Goal: Task Accomplishment & Management: Manage account settings

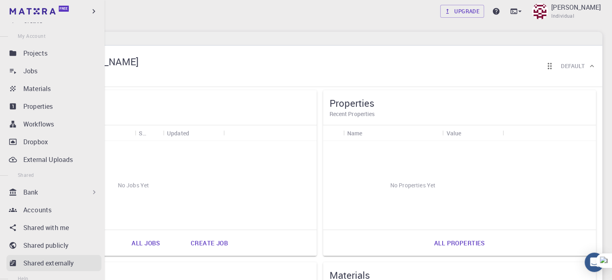
scroll to position [40, 0]
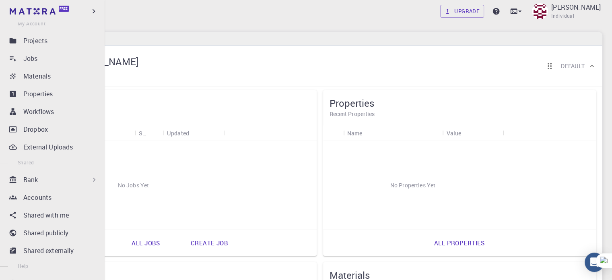
click at [92, 175] on icon at bounding box center [94, 179] width 8 height 8
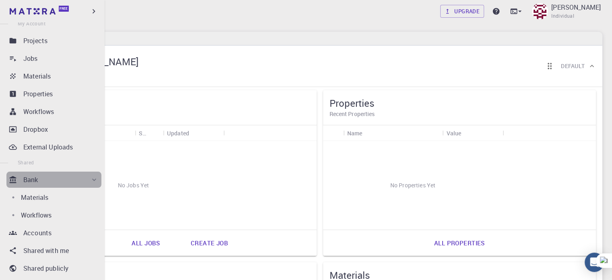
click at [92, 175] on icon at bounding box center [94, 179] width 8 height 8
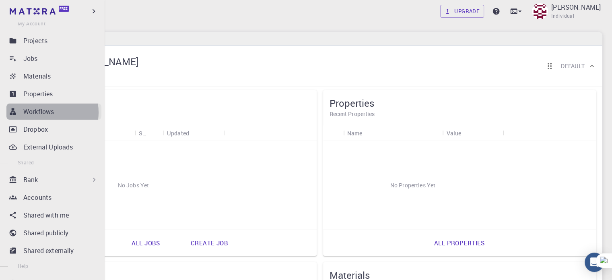
click at [43, 112] on p "Workflows" at bounding box center [38, 112] width 31 height 10
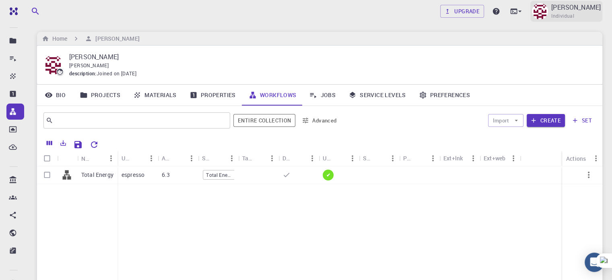
click at [548, 10] on img at bounding box center [540, 11] width 16 height 16
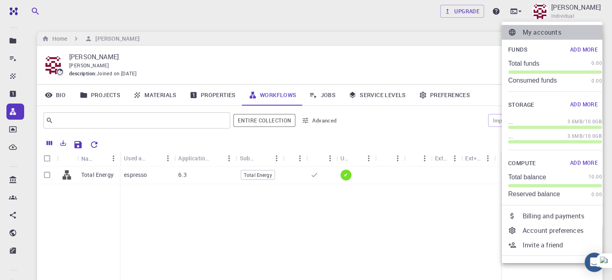
click at [532, 25] on li "My accounts" at bounding box center [555, 32] width 107 height 14
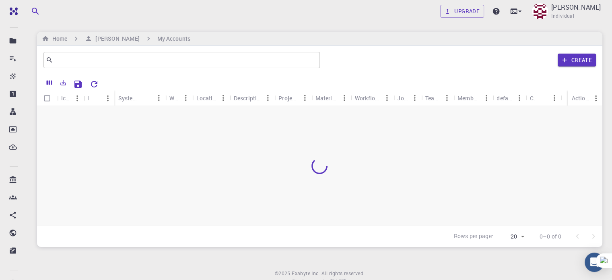
click at [548, 12] on img at bounding box center [540, 11] width 16 height 16
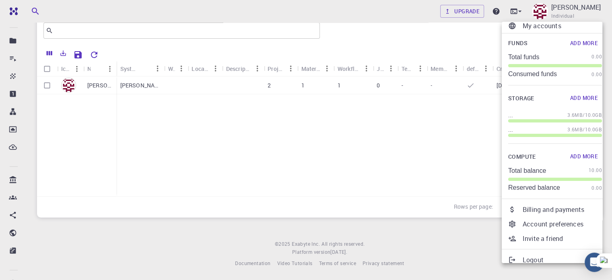
scroll to position [13, 0]
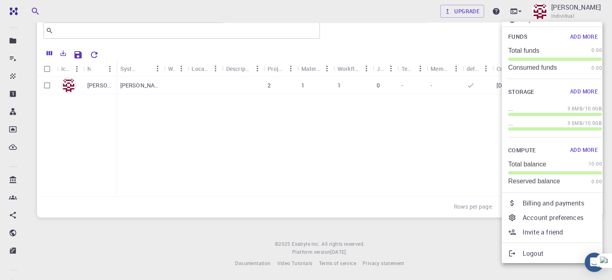
click at [537, 202] on p "Billing and payments" at bounding box center [561, 203] width 79 height 10
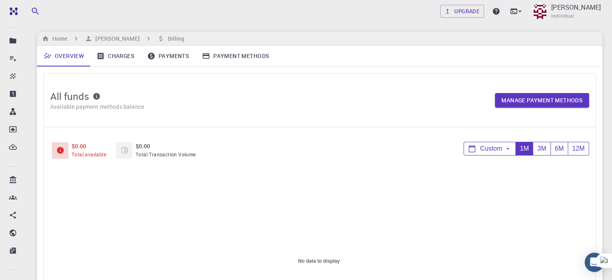
click at [113, 51] on link "Charges" at bounding box center [115, 55] width 51 height 21
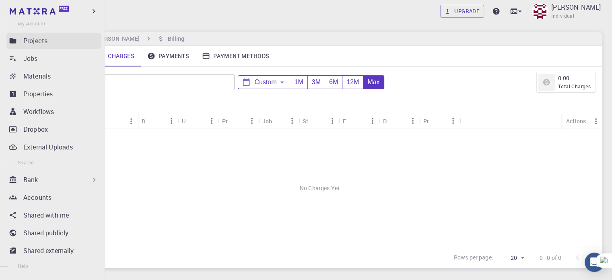
click at [10, 39] on icon at bounding box center [13, 40] width 7 height 5
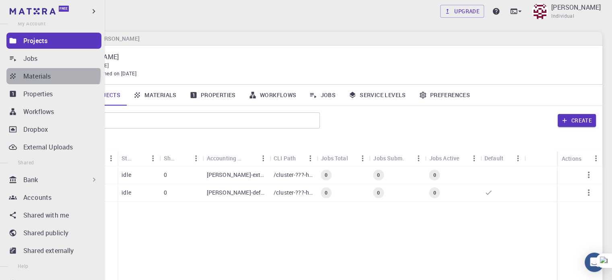
click at [53, 74] on div "Materials" at bounding box center [62, 76] width 78 height 10
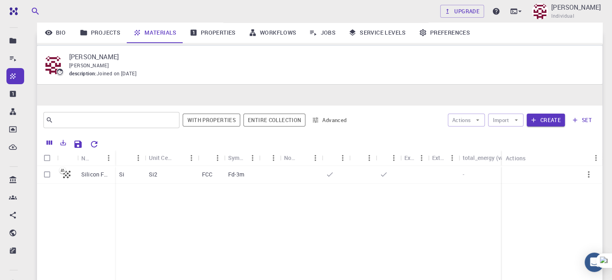
scroll to position [80, 0]
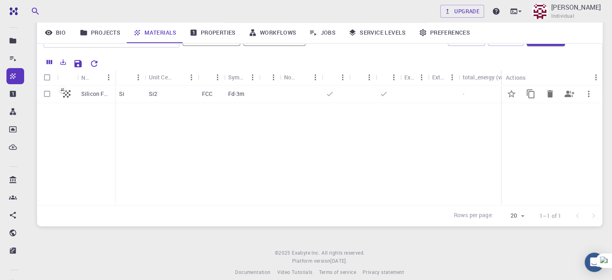
click at [467, 97] on div "-" at bounding box center [503, 94] width 89 height 18
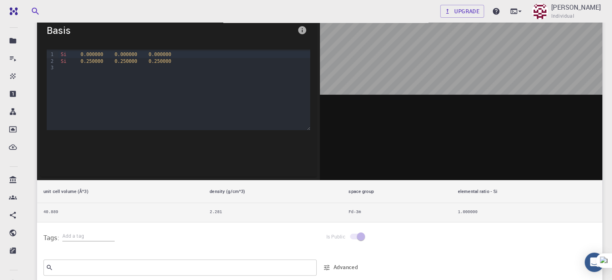
scroll to position [80, 0]
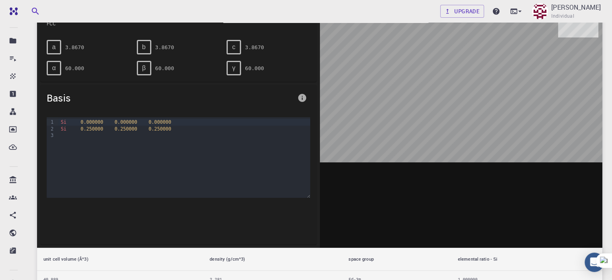
drag, startPoint x: 478, startPoint y: 118, endPoint x: 472, endPoint y: 128, distance: 11.6
click at [472, 128] on div at bounding box center [461, 122] width 283 height 250
click at [469, 115] on div at bounding box center [461, 122] width 283 height 250
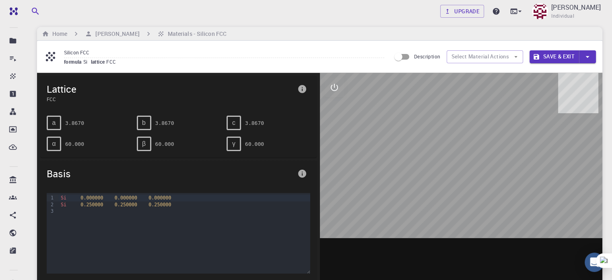
scroll to position [0, 0]
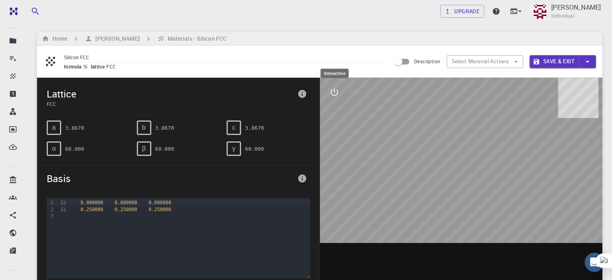
click at [336, 93] on icon "interactive" at bounding box center [334, 92] width 10 height 10
click at [329, 110] on icon "view" at bounding box center [334, 112] width 10 height 10
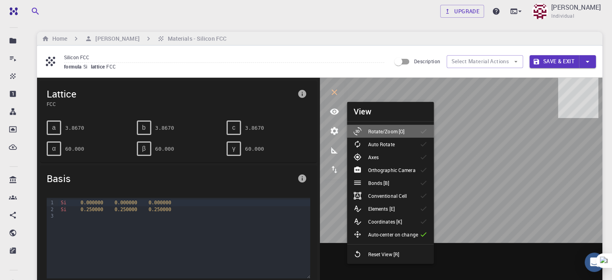
click at [396, 132] on p "Rotate/Zoom [O]" at bounding box center [386, 131] width 37 height 7
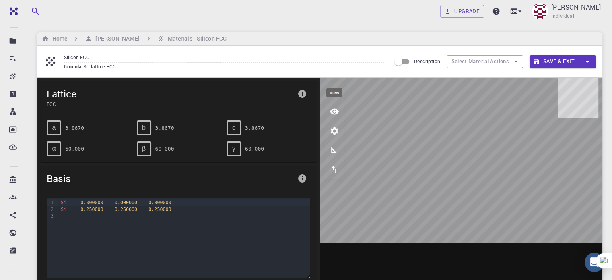
click at [332, 105] on button "view" at bounding box center [334, 111] width 19 height 19
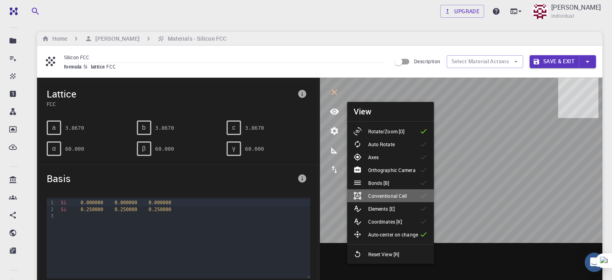
click at [399, 197] on p "Conventional Cell" at bounding box center [387, 195] width 39 height 7
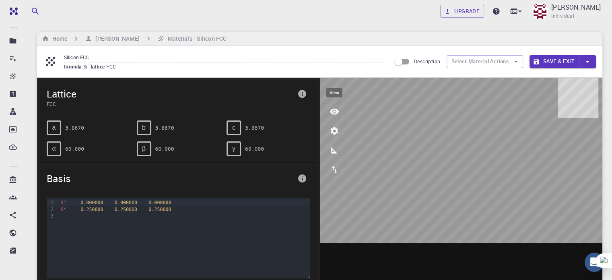
click at [333, 111] on icon "view" at bounding box center [334, 112] width 9 height 6
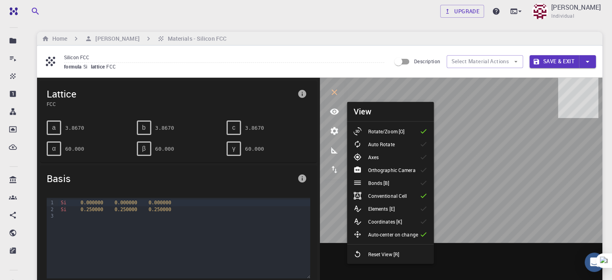
click at [388, 206] on p "Elements [E]" at bounding box center [381, 208] width 27 height 7
click at [421, 223] on icon at bounding box center [424, 221] width 8 height 8
click at [412, 185] on li "Bonds [B]" at bounding box center [390, 182] width 87 height 13
click at [413, 170] on p "Orthographic Camera" at bounding box center [391, 169] width 47 height 7
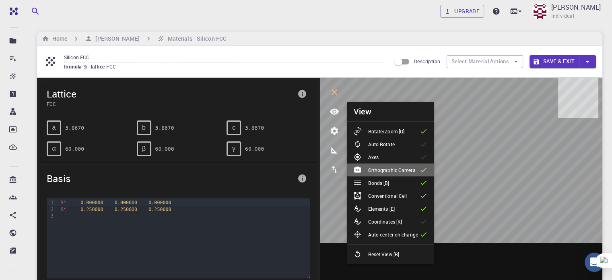
click at [413, 170] on p "Orthographic Camera" at bounding box center [391, 169] width 47 height 7
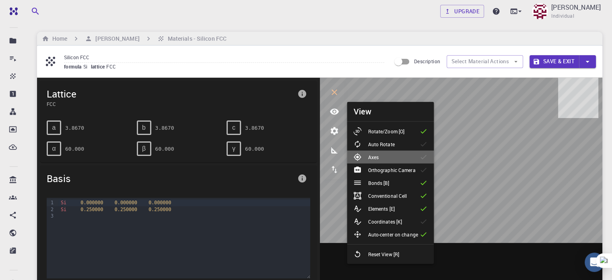
click at [405, 154] on li "Axes" at bounding box center [390, 156] width 87 height 13
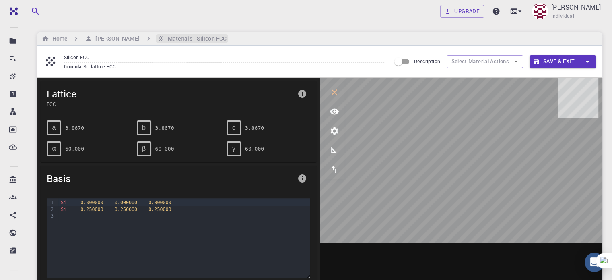
click at [170, 37] on h6 "Materials - Silicon FCC" at bounding box center [196, 38] width 62 height 9
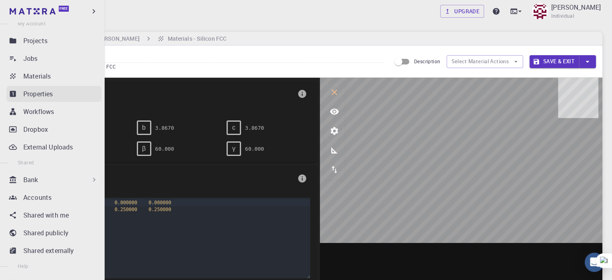
click at [37, 91] on p "Properties" at bounding box center [38, 94] width 30 height 10
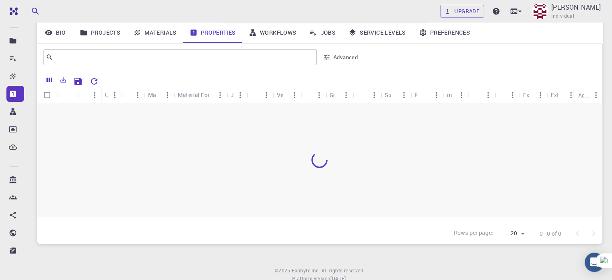
scroll to position [80, 0]
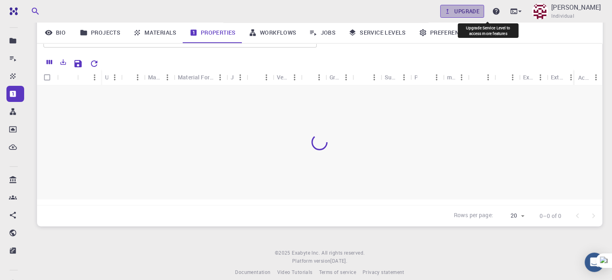
click at [484, 15] on link "Upgrade" at bounding box center [462, 11] width 44 height 13
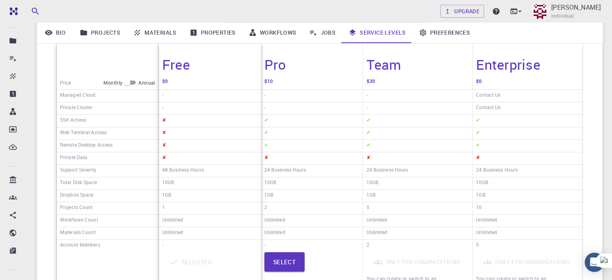
scroll to position [161, 0]
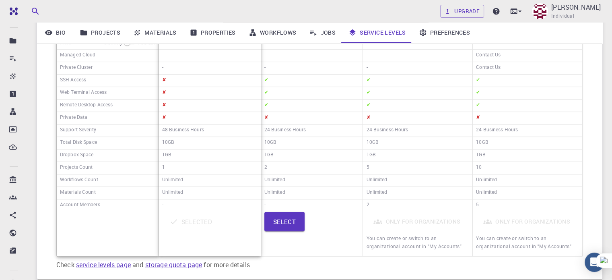
click at [504, 219] on div "Only for organizations You can create or switch to an organizational account in…" at bounding box center [527, 233] width 103 height 43
click at [587, 10] on p "[PERSON_NAME]" at bounding box center [575, 7] width 49 height 10
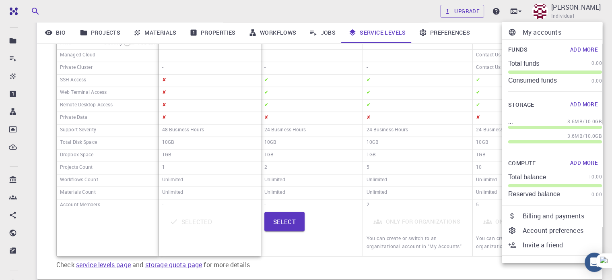
click at [586, 11] on div at bounding box center [306, 140] width 612 height 280
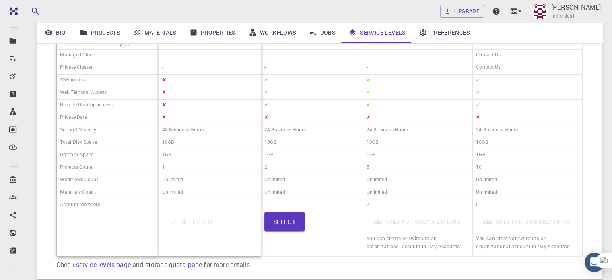
click at [586, 11] on p "[PERSON_NAME]" at bounding box center [575, 7] width 49 height 10
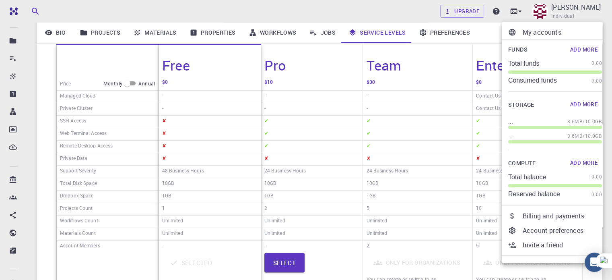
scroll to position [80, 0]
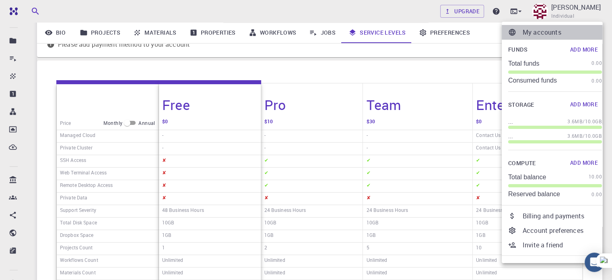
click at [521, 39] on li "My accounts" at bounding box center [555, 32] width 107 height 14
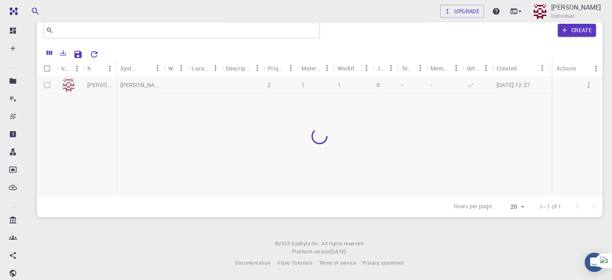
scroll to position [29, 0]
click at [574, 11] on div "[PERSON_NAME] Individual" at bounding box center [566, 11] width 72 height 21
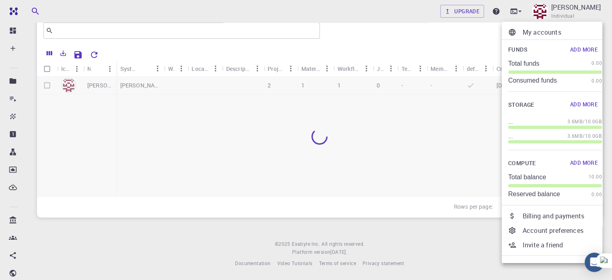
scroll to position [13, 0]
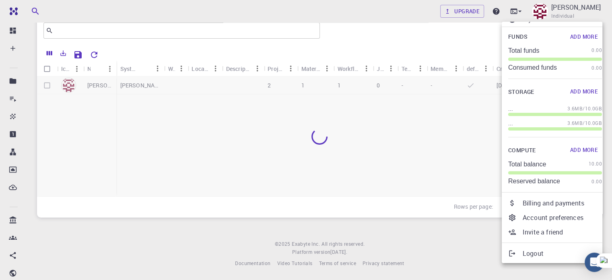
click at [328, 235] on div at bounding box center [306, 140] width 612 height 280
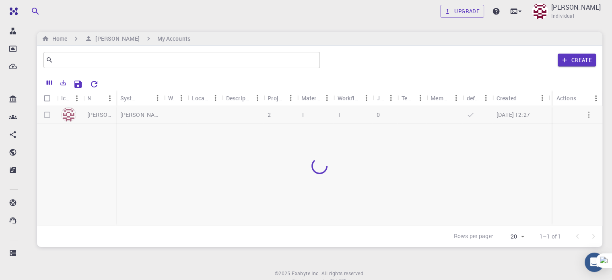
scroll to position [121, 0]
click at [169, 146] on div at bounding box center [319, 165] width 565 height 119
click at [451, 14] on icon at bounding box center [447, 11] width 7 height 7
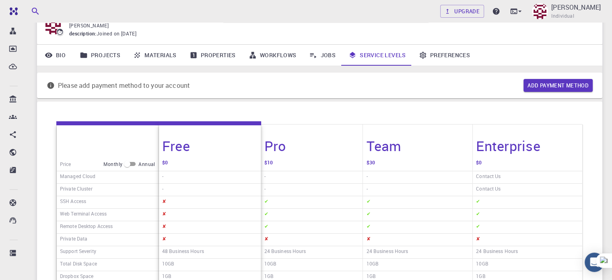
scroll to position [121, 0]
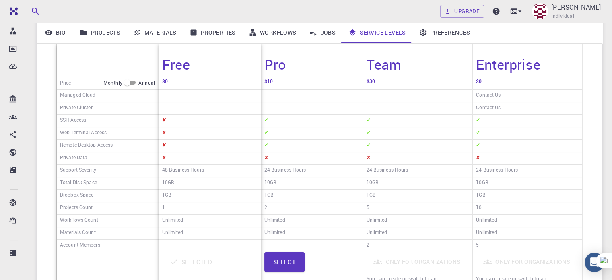
click at [499, 68] on h4 "Enterprise" at bounding box center [508, 64] width 64 height 17
click at [497, 68] on h4 "Enterprise" at bounding box center [508, 64] width 64 height 17
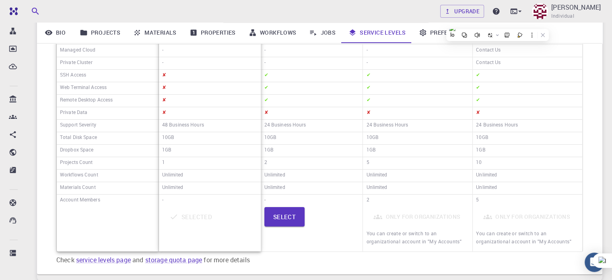
scroll to position [228, 0]
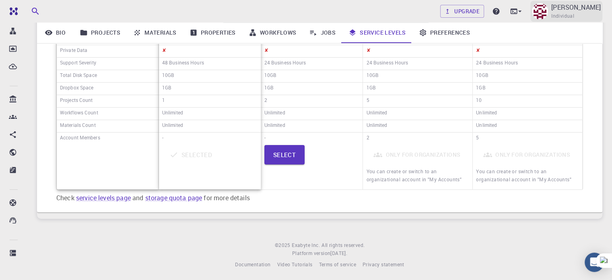
click at [574, 13] on span "Individual" at bounding box center [562, 16] width 23 height 8
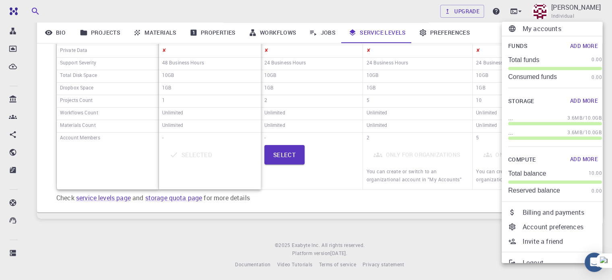
scroll to position [0, 0]
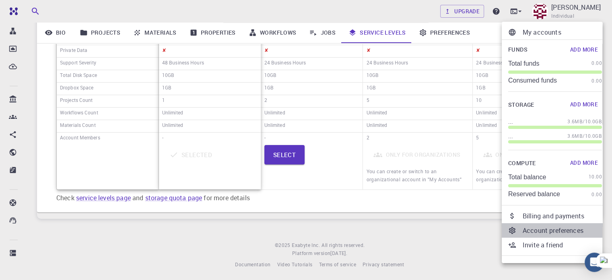
click at [519, 232] on div at bounding box center [515, 230] width 14 height 8
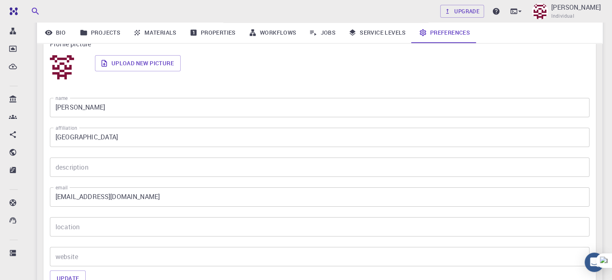
scroll to position [67, 0]
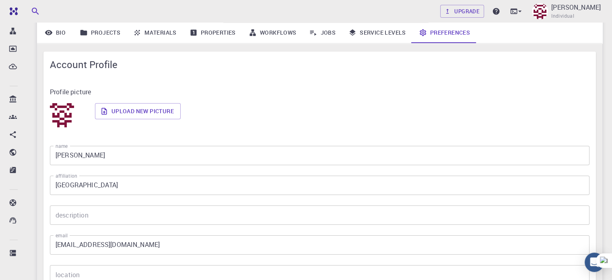
click at [55, 103] on img at bounding box center [62, 115] width 24 height 24
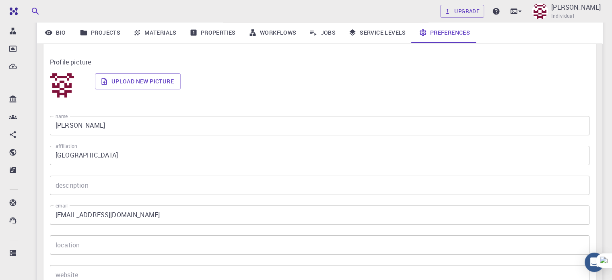
scroll to position [96, 0]
click at [160, 158] on input "[GEOGRAPHIC_DATA]" at bounding box center [319, 155] width 539 height 19
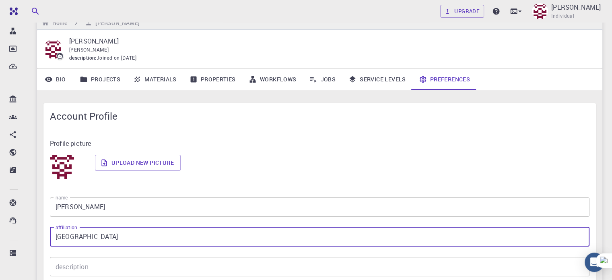
scroll to position [15, 0]
click at [112, 72] on link "Projects" at bounding box center [99, 79] width 53 height 21
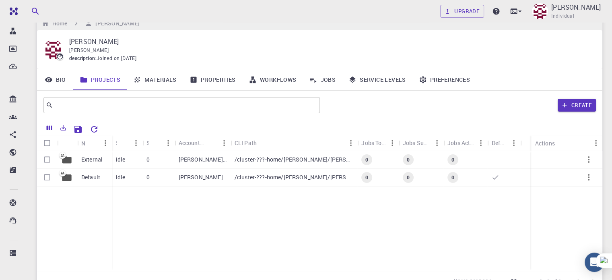
click at [171, 75] on link "Materials" at bounding box center [155, 79] width 56 height 21
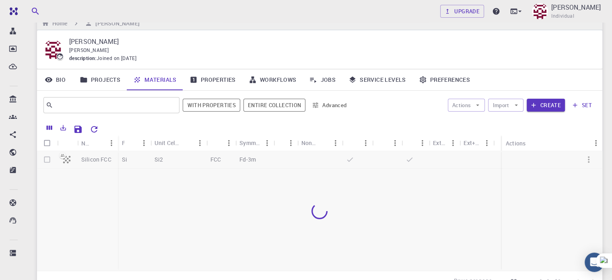
click at [228, 210] on div at bounding box center [319, 210] width 565 height 119
click at [512, 43] on p "[PERSON_NAME]" at bounding box center [329, 42] width 520 height 10
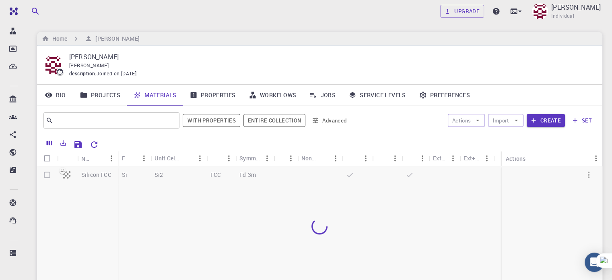
scroll to position [121, 0]
drag, startPoint x: 576, startPoint y: 0, endPoint x: 448, endPoint y: 24, distance: 129.7
click at [458, 27] on div "Upgrade [PERSON_NAME] Individual Home [PERSON_NAME] description : Joined on [DA…" at bounding box center [319, 185] width 584 height 370
